Goal: Transaction & Acquisition: Purchase product/service

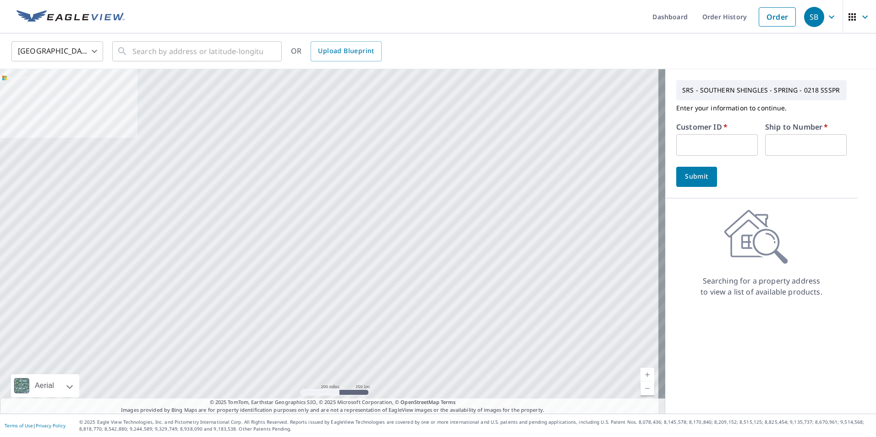
click at [689, 144] on input "text" at bounding box center [717, 145] width 82 height 22
paste input "S061565"
type input "S061565"
click at [775, 136] on input "text" at bounding box center [806, 145] width 82 height 22
type input "1"
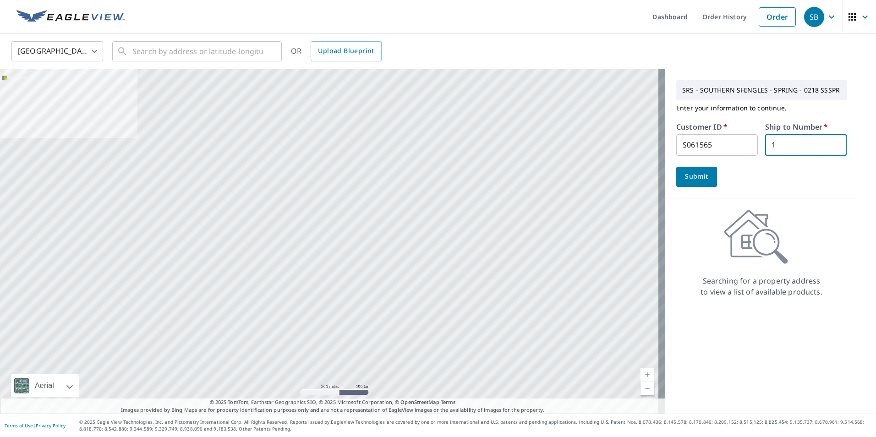
click at [694, 178] on span "Submit" at bounding box center [697, 176] width 26 height 11
click at [143, 54] on input "text" at bounding box center [197, 51] width 131 height 26
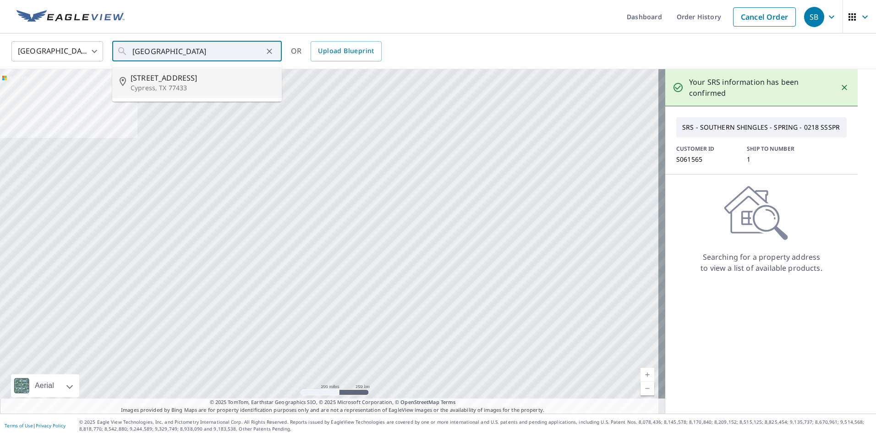
type input "[STREET_ADDRESS]"
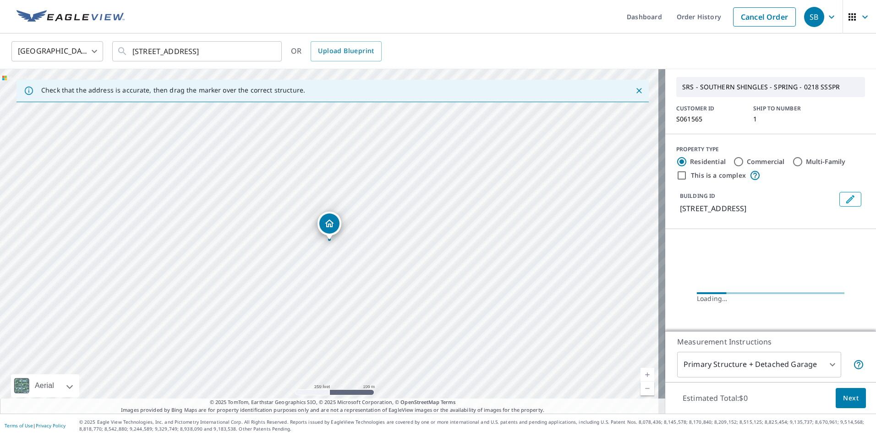
scroll to position [46, 0]
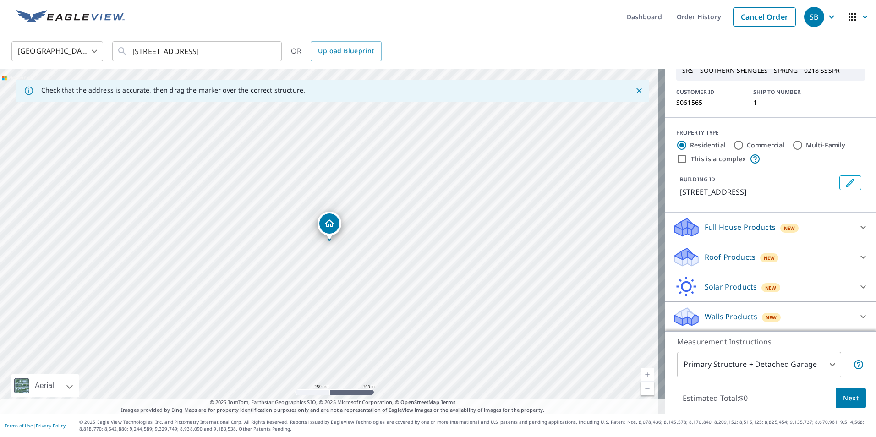
click at [760, 268] on div "Roof Products New" at bounding box center [763, 258] width 180 height 22
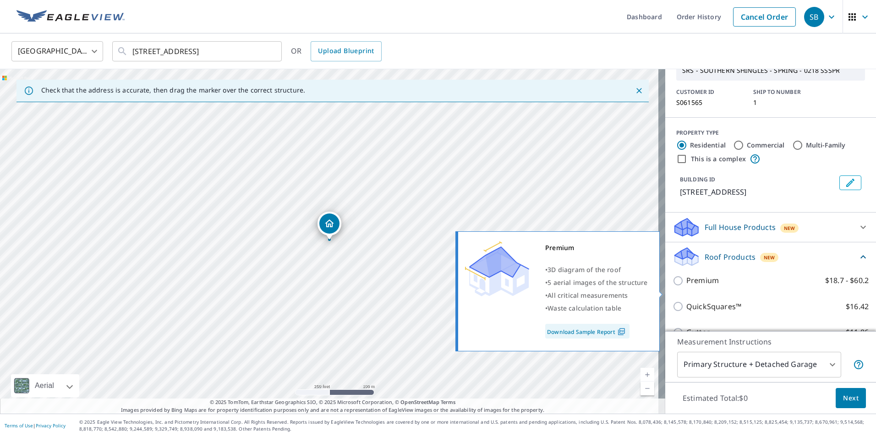
click at [701, 286] on p "Premium" at bounding box center [702, 280] width 33 height 11
click at [686, 286] on input "Premium $18.7 - $60.2" at bounding box center [680, 280] width 14 height 11
checkbox input "true"
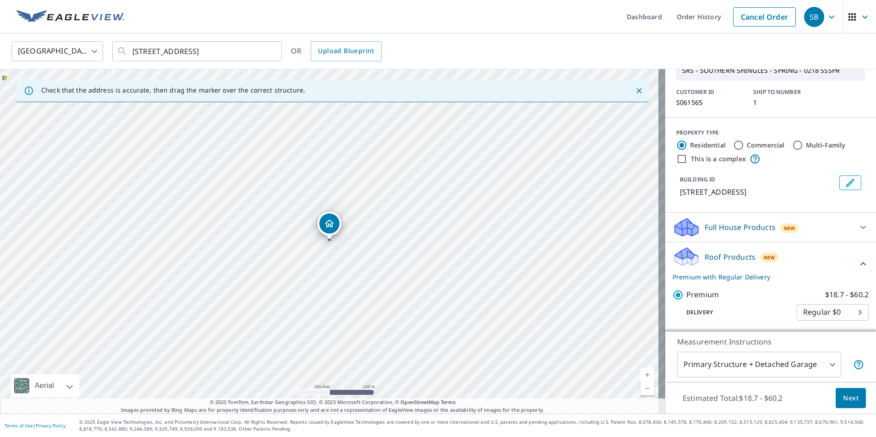
click at [843, 395] on span "Next" at bounding box center [851, 398] width 16 height 11
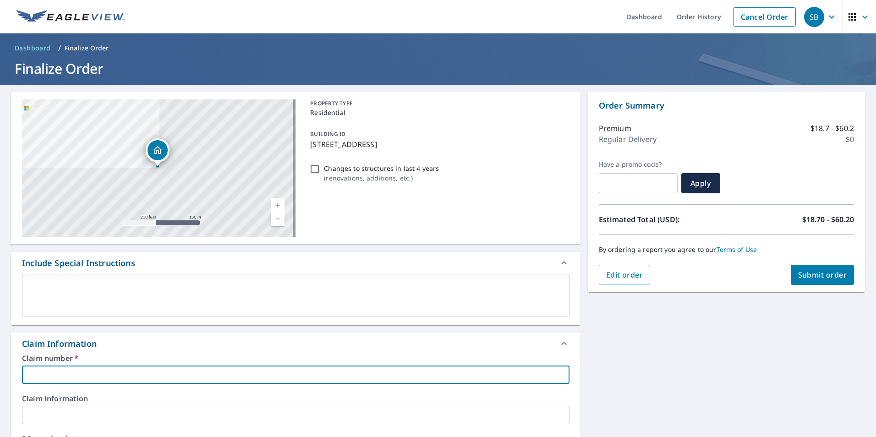
click at [80, 367] on input "text" at bounding box center [296, 375] width 548 height 18
type input "P"
checkbox input "true"
type input "PI"
checkbox input "true"
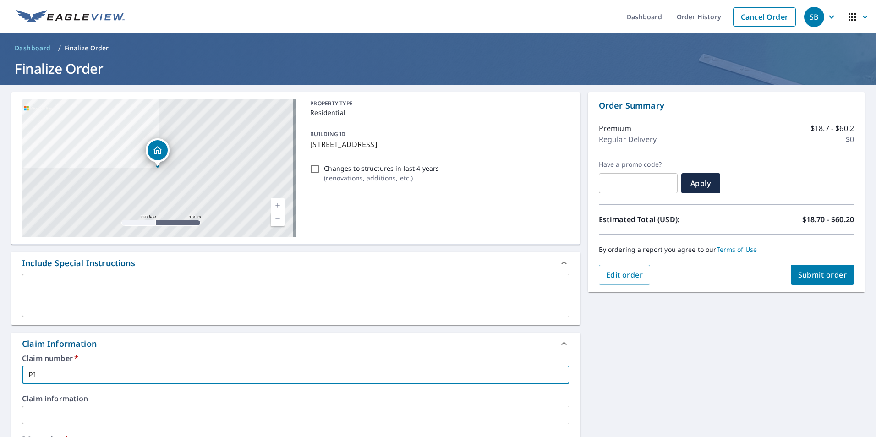
type input "PIT"
checkbox input "true"
type input "PITC"
checkbox input "true"
type input "PITCH"
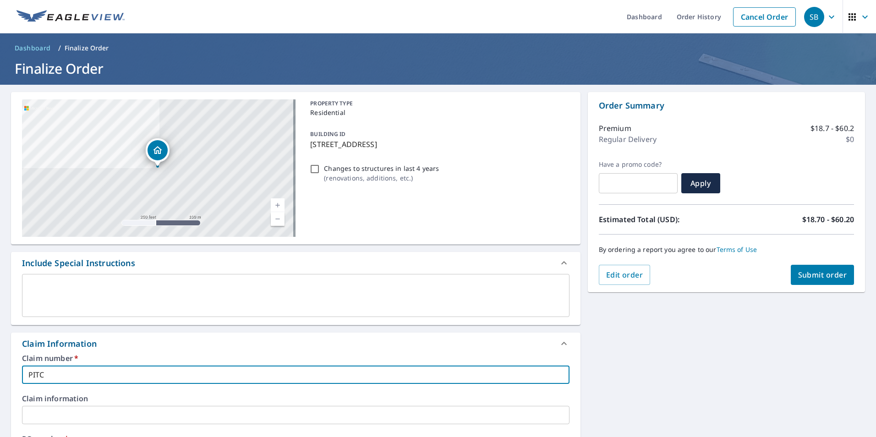
checkbox input "true"
type input "PITCHP"
checkbox input "true"
type input "PITCHPE"
checkbox input "true"
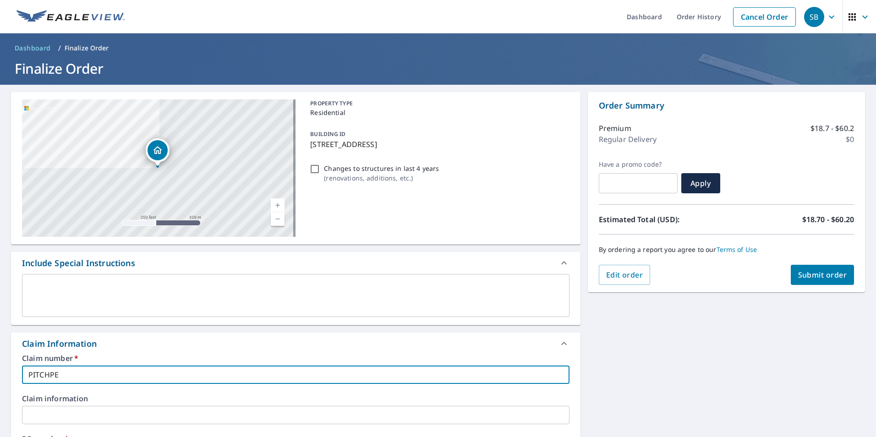
type input "PITCHPER"
checkbox input "true"
type input "PITCHPERF"
checkbox input "true"
type input "PITCHPERFE"
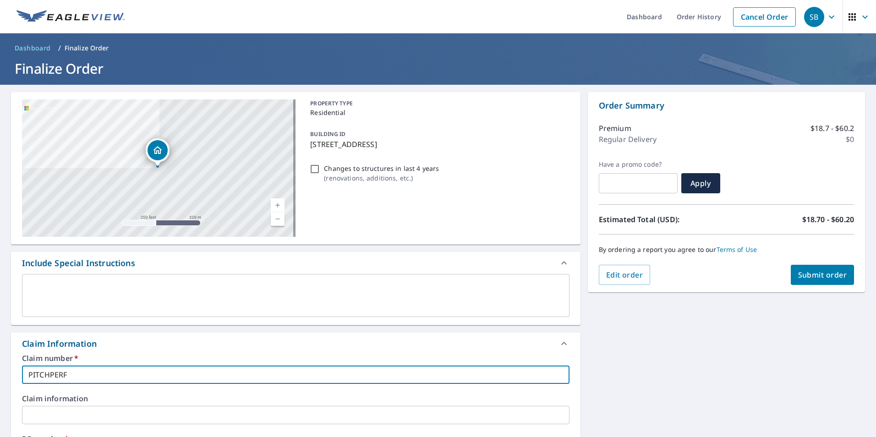
checkbox input "true"
type input "PITCHPERFEC"
checkbox input "true"
type input "PITCHPERFECT"
checkbox input "true"
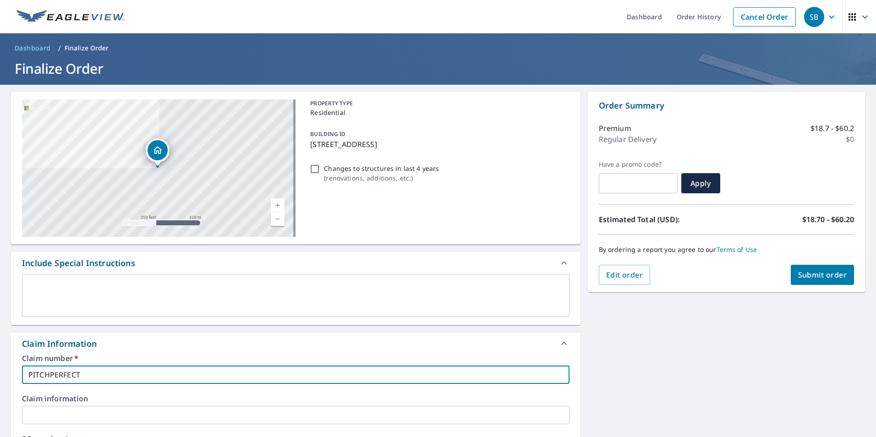
drag, startPoint x: 84, startPoint y: 373, endPoint x: 12, endPoint y: 385, distance: 73.0
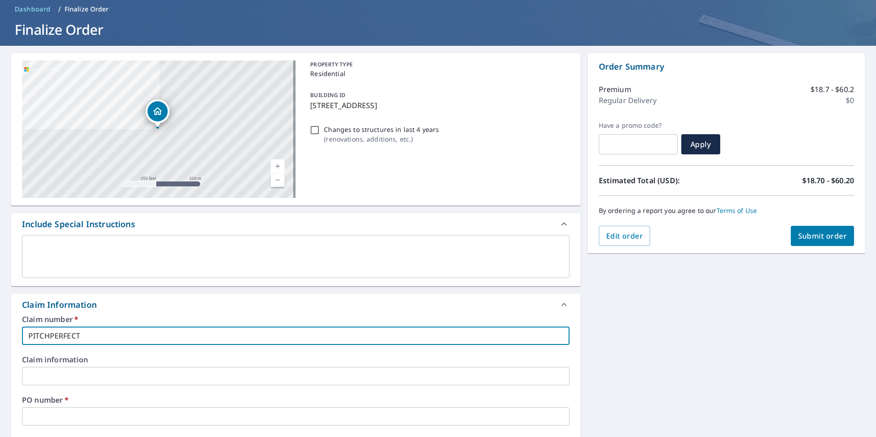
scroll to position [92, 0]
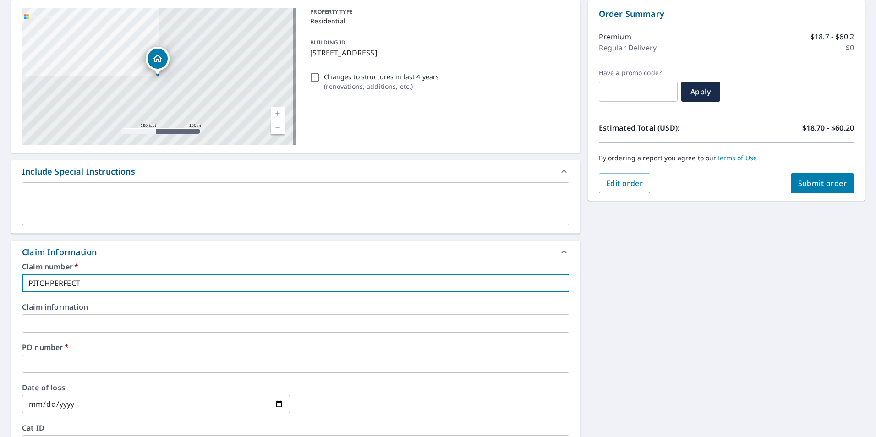
type input "PITCHPERFECT"
click at [87, 371] on input "text" at bounding box center [296, 364] width 548 height 18
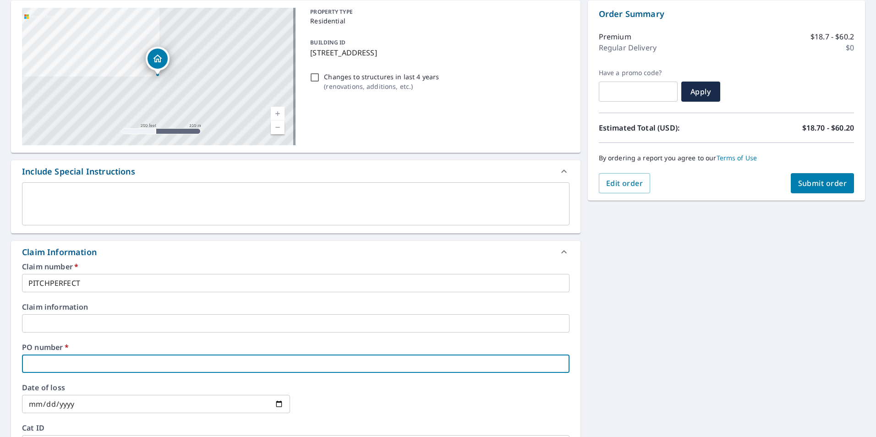
paste input "PITCHPERFECT"
type input "PITCHPERFECT"
checkbox input "true"
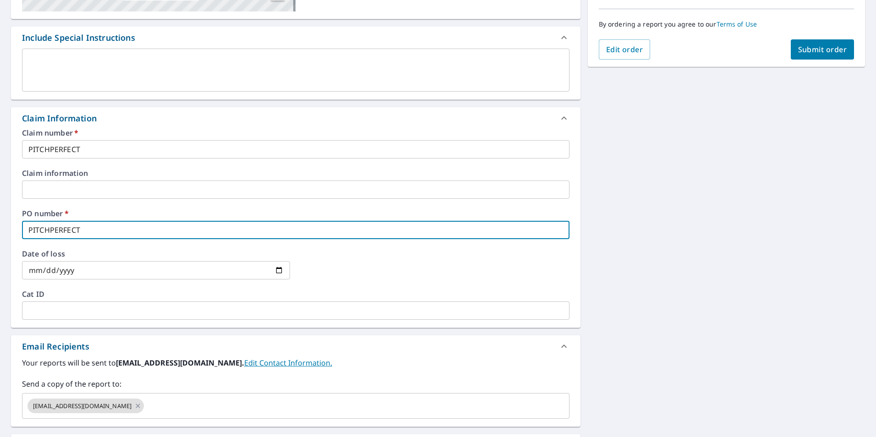
scroll to position [229, 0]
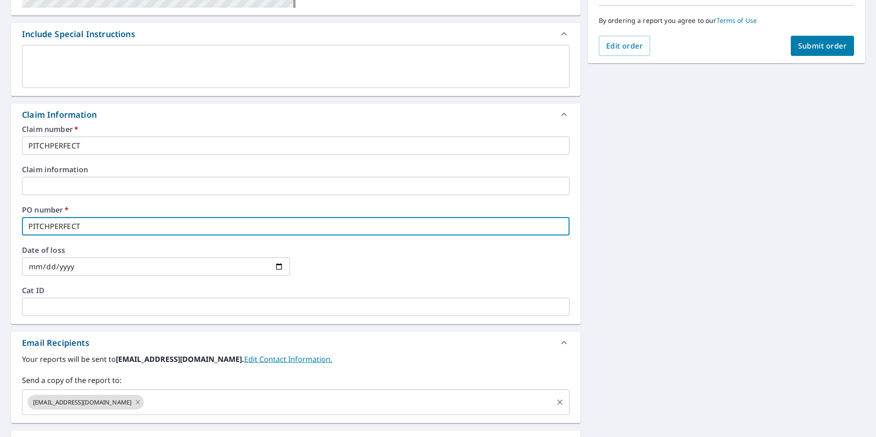
type input "PITCHPERFECT"
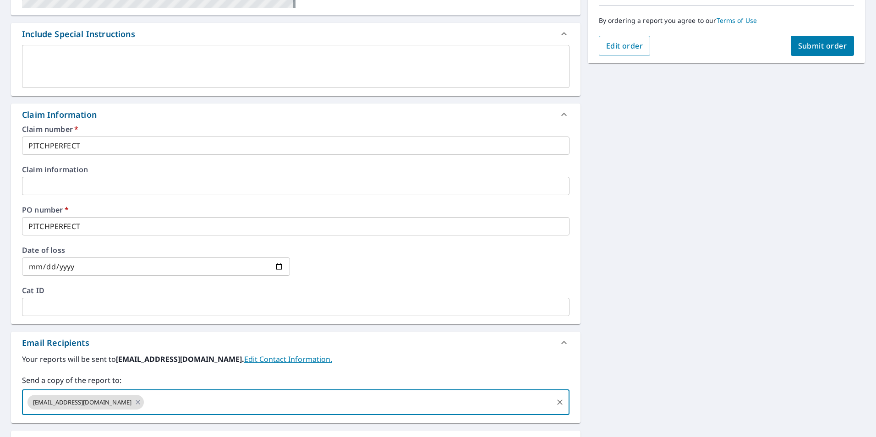
click at [169, 396] on input "text" at bounding box center [348, 402] width 406 height 17
type input "[PERSON_NAME][EMAIL_ADDRESS][PERSON_NAME][DOMAIN_NAME]"
click at [817, 50] on span "Submit order" at bounding box center [822, 46] width 49 height 10
checkbox input "true"
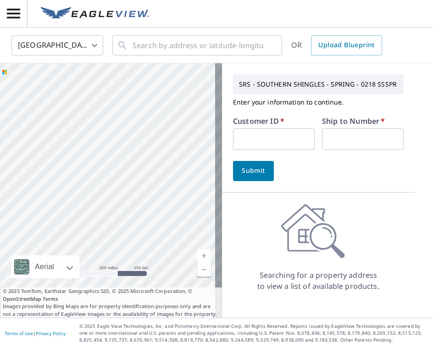
click at [267, 138] on input "text" at bounding box center [274, 139] width 82 height 22
paste input "S061565"
type input "S061565"
drag, startPoint x: 368, startPoint y: 137, endPoint x: 357, endPoint y: 145, distance: 13.2
click at [368, 137] on input "text" at bounding box center [363, 139] width 82 height 22
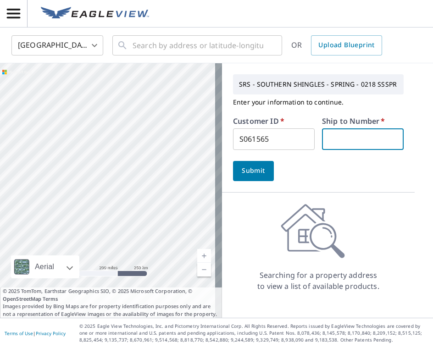
type input "1"
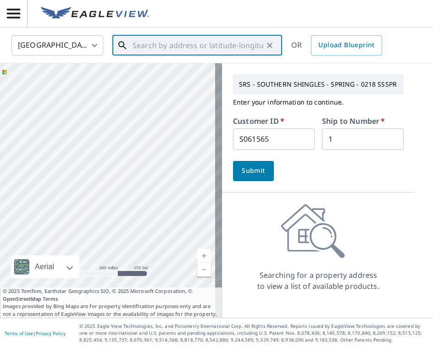
click at [152, 50] on input "text" at bounding box center [197, 46] width 131 height 26
click at [187, 43] on input "text" at bounding box center [197, 46] width 131 height 26
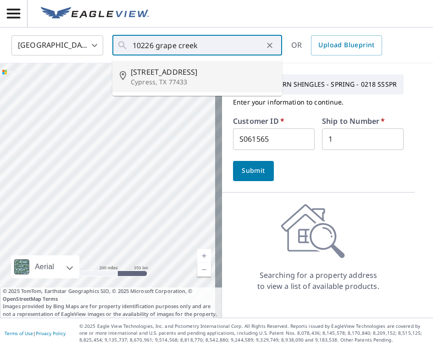
type input "[STREET_ADDRESS]"
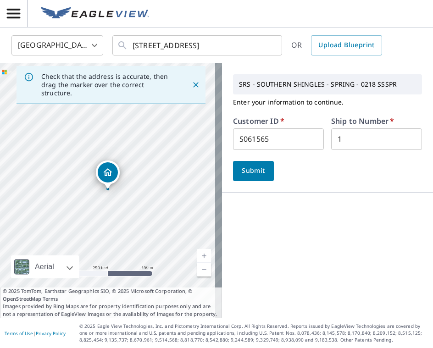
click at [243, 169] on span "Submit" at bounding box center [253, 170] width 26 height 11
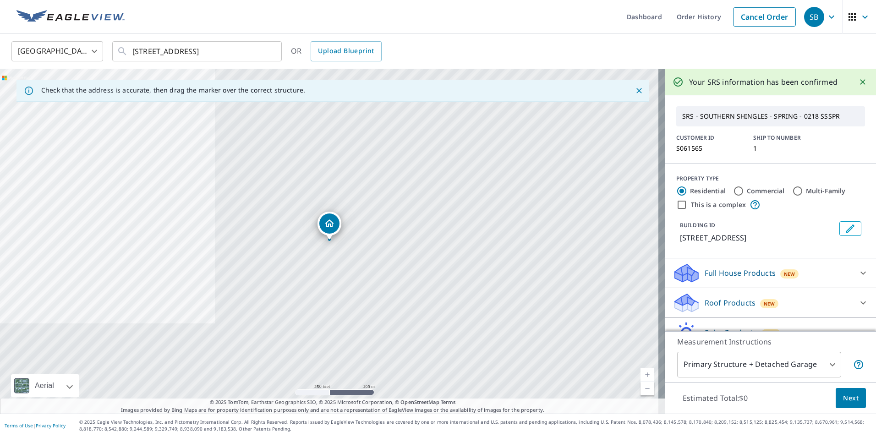
click at [432, 308] on p "Roof Products" at bounding box center [730, 302] width 51 height 11
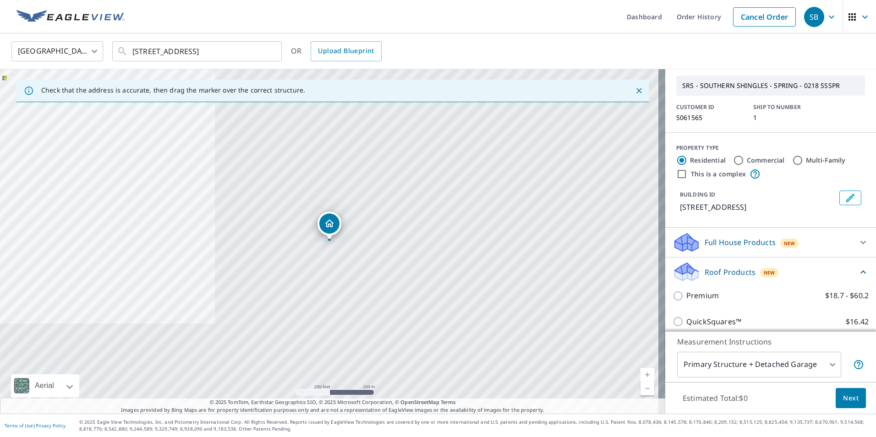
scroll to position [46, 0]
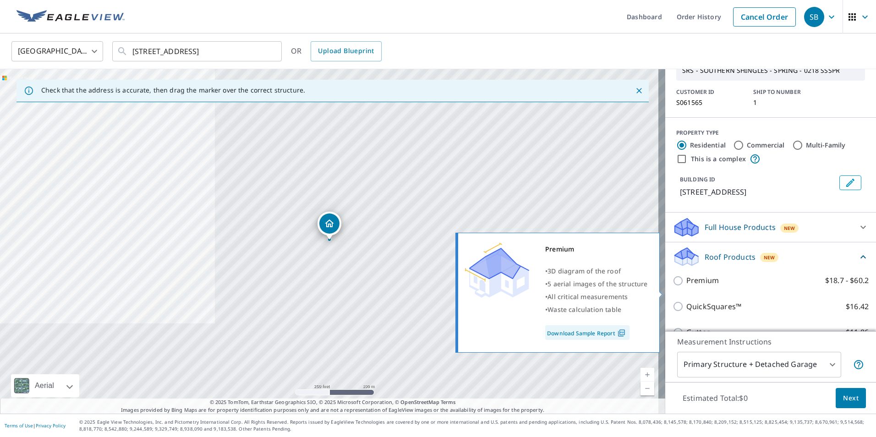
click at [432, 286] on p "Premium" at bounding box center [702, 280] width 33 height 11
click at [432, 286] on input "Premium $18.7 - $60.2" at bounding box center [680, 280] width 14 height 11
checkbox input "true"
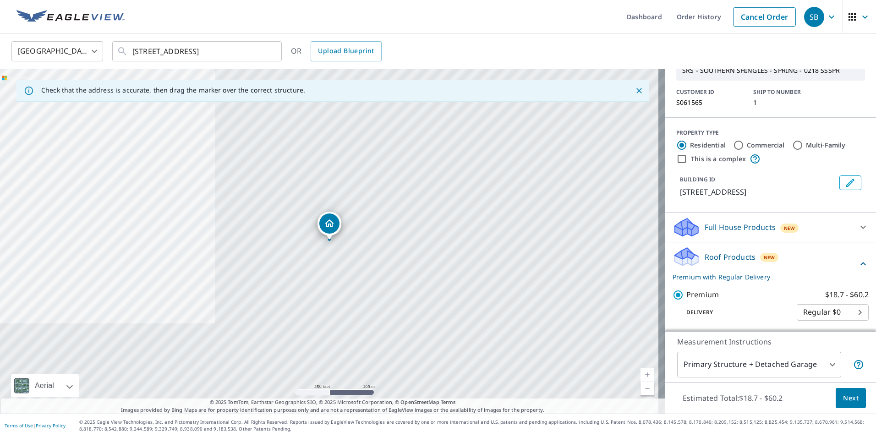
click at [432, 347] on span "Next" at bounding box center [851, 398] width 16 height 11
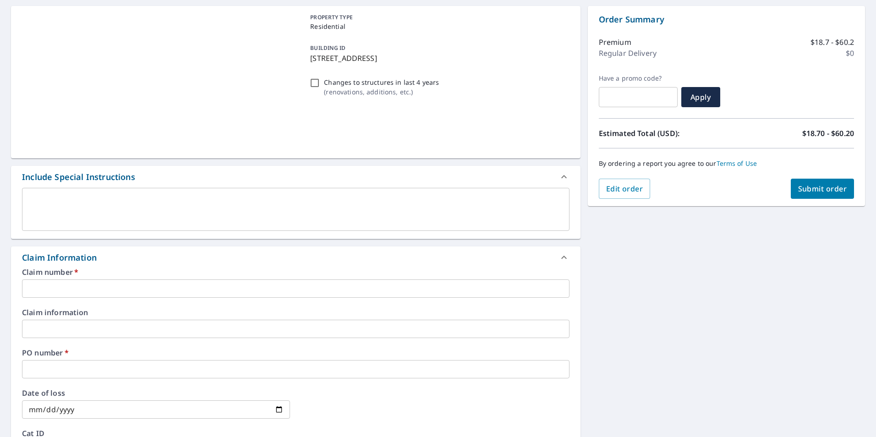
scroll to position [137, 0]
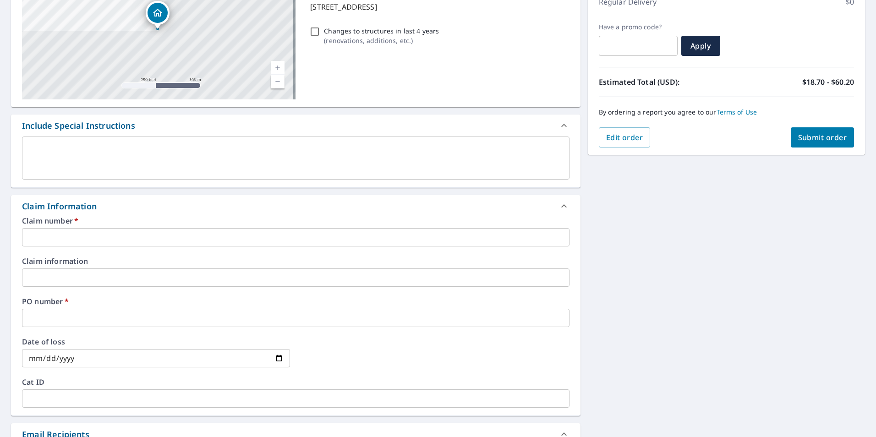
click at [115, 233] on input "text" at bounding box center [296, 237] width 548 height 18
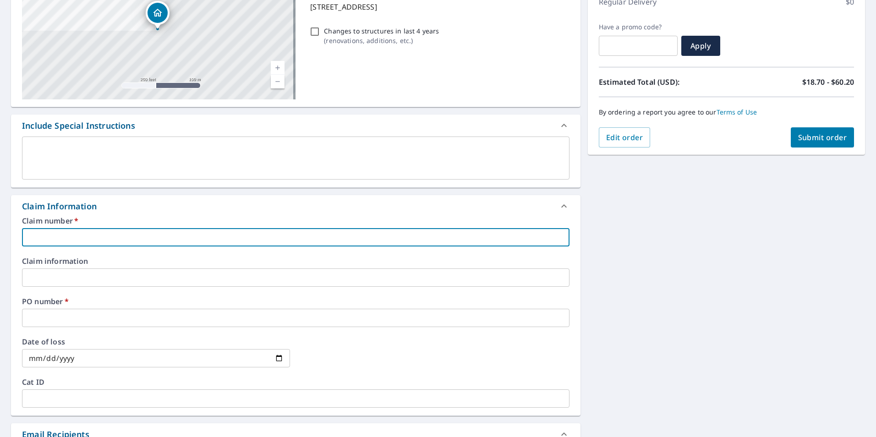
type input "PITCHPERFECT"
checkbox input "true"
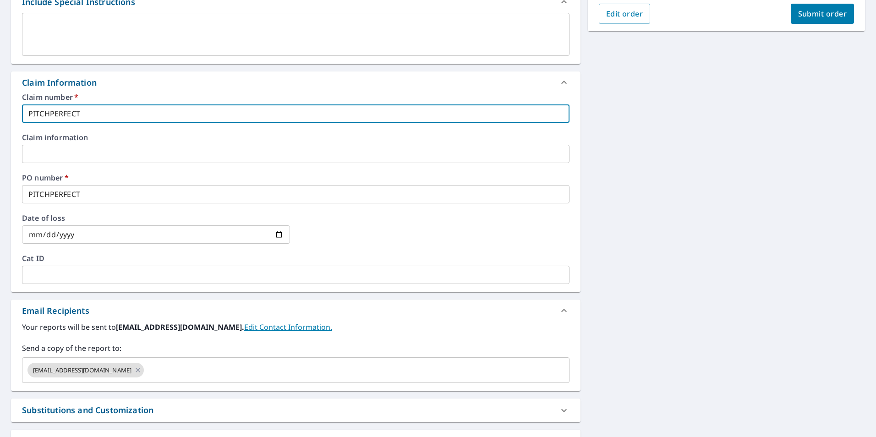
scroll to position [321, 0]
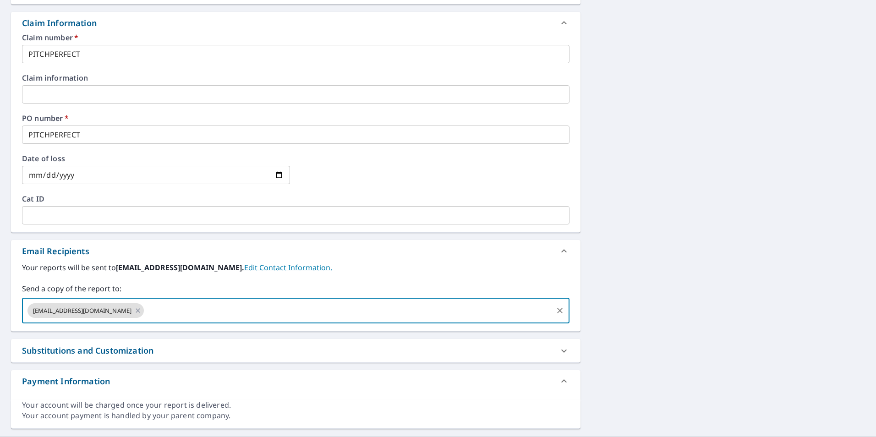
click at [195, 309] on input "text" at bounding box center [348, 310] width 406 height 17
type input "luis.rangel@srsbuildingproducts.com"
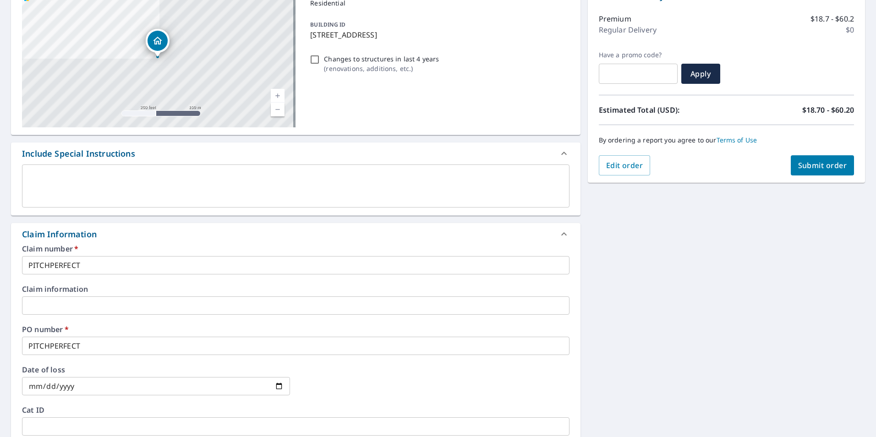
scroll to position [22, 0]
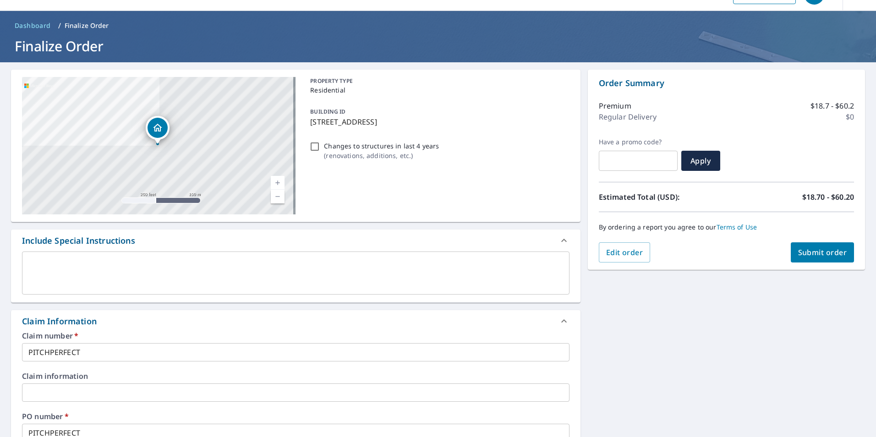
click at [432, 251] on button "Submit order" at bounding box center [823, 252] width 64 height 20
checkbox input "true"
